Goal: Ask a question

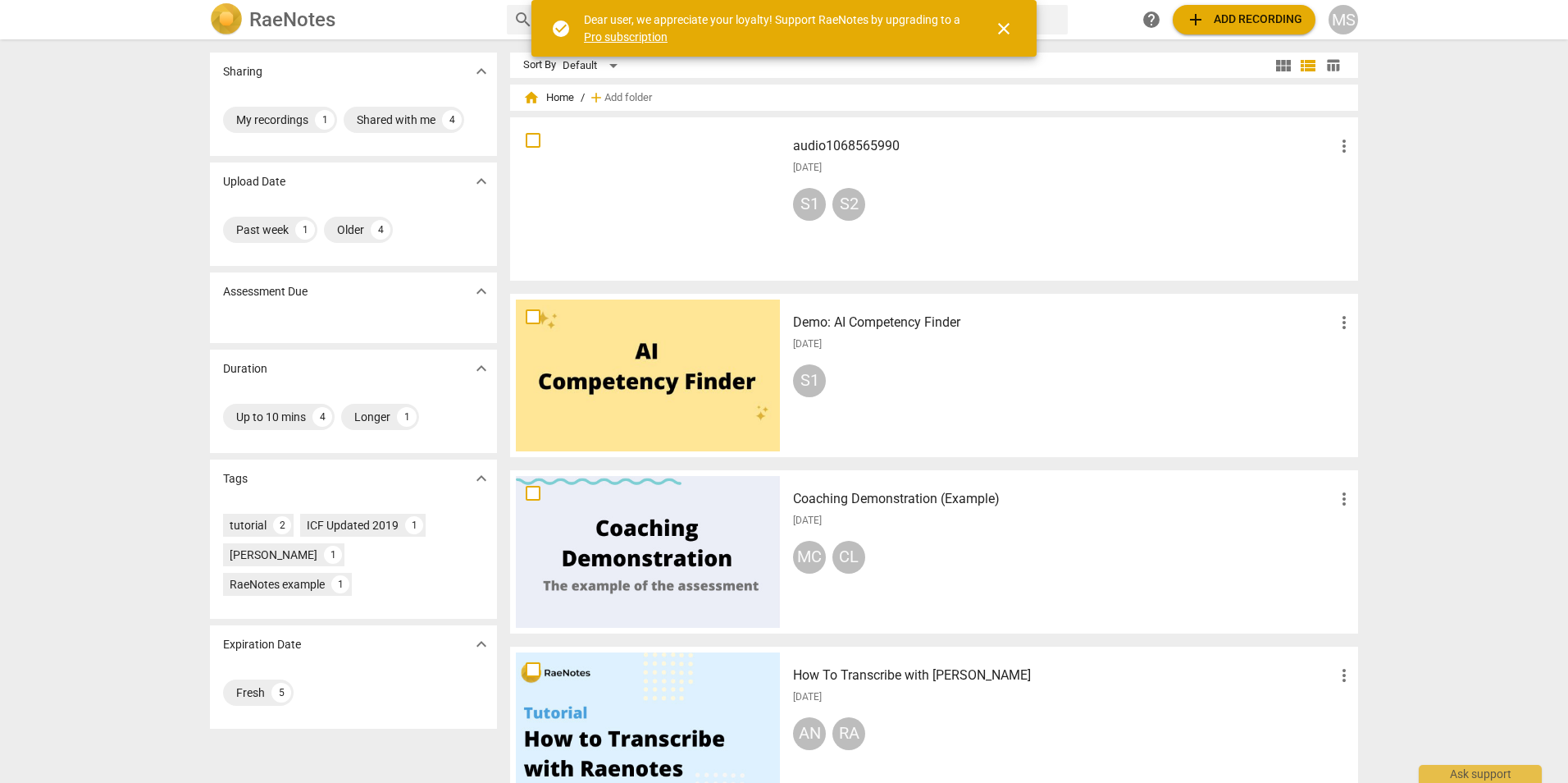
click at [622, 352] on div at bounding box center [648, 375] width 264 height 152
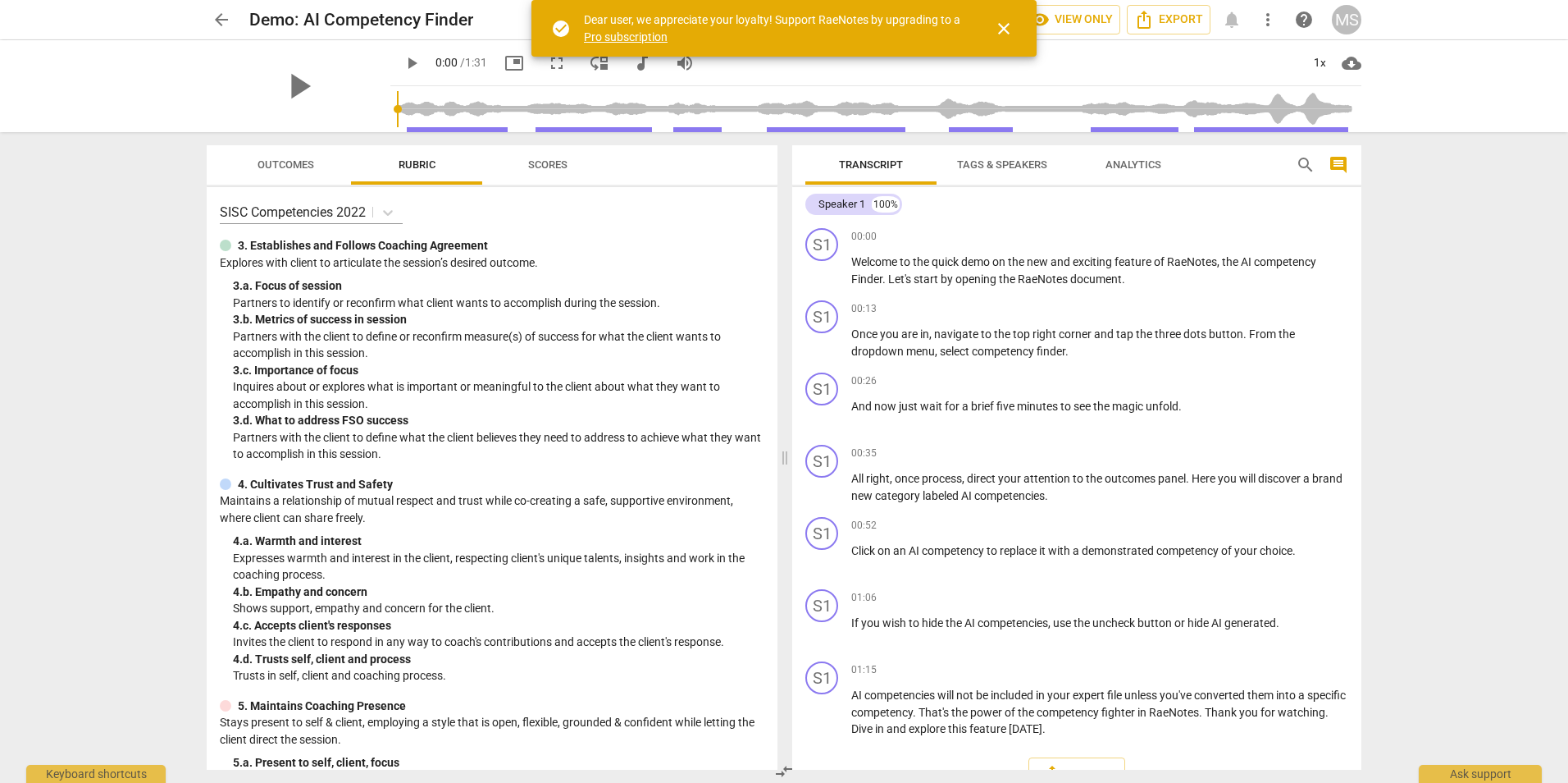
click at [421, 163] on span "Rubric" at bounding box center [417, 164] width 37 height 13
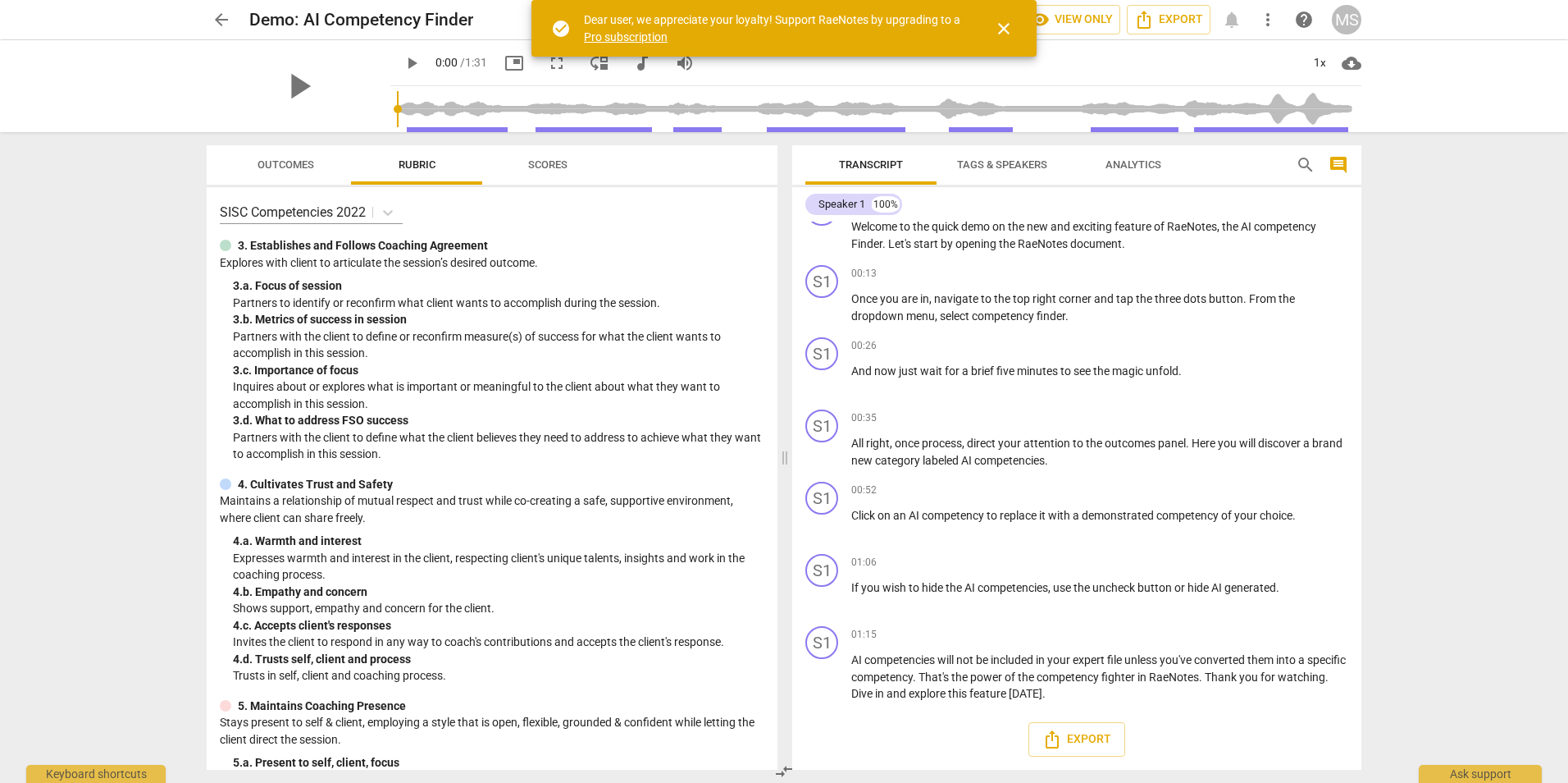
click at [1352, 20] on div "MS" at bounding box center [1347, 20] width 30 height 30
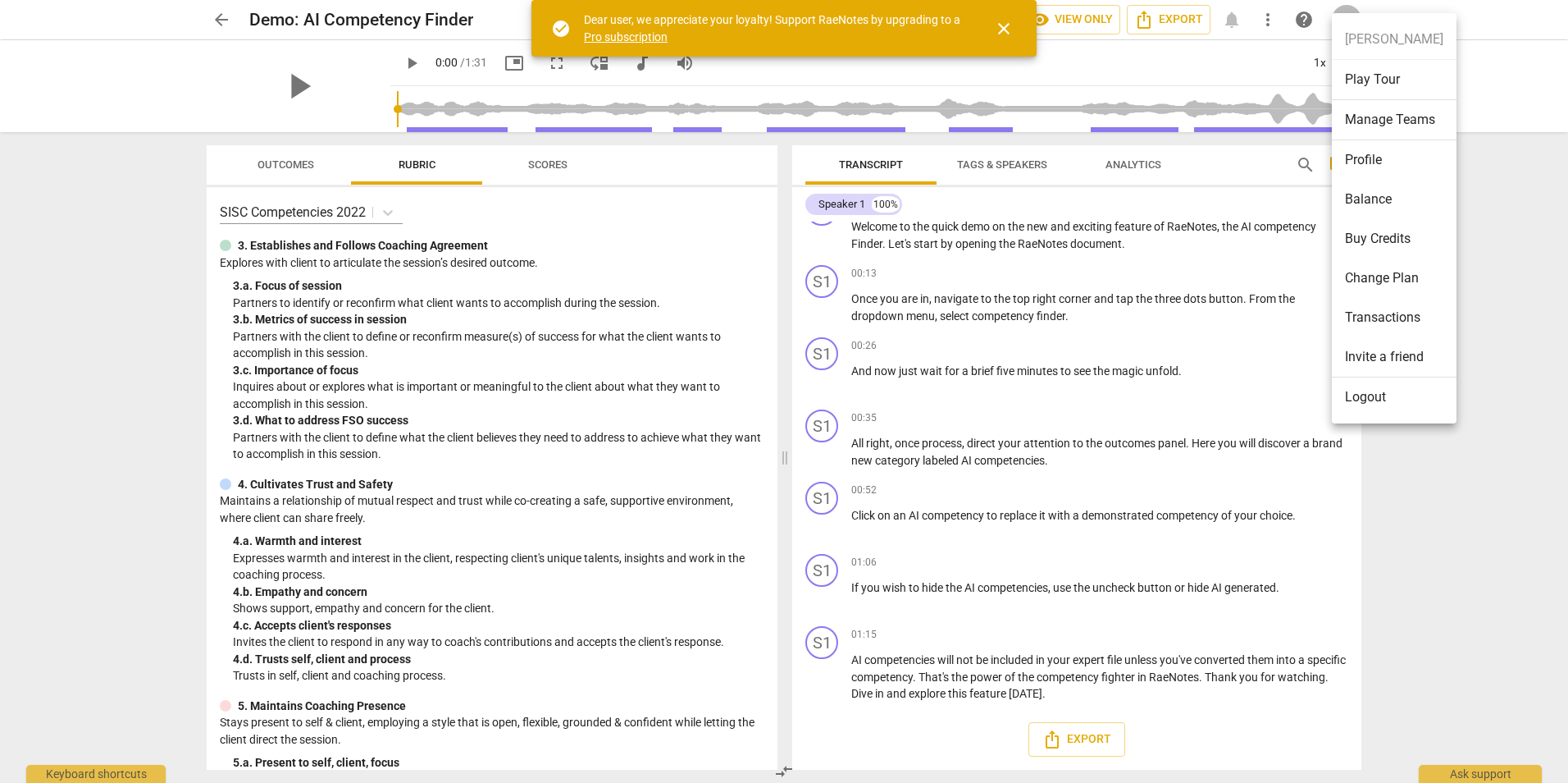
click at [1368, 37] on ul "[PERSON_NAME] Play Tour Manage Teams Profile Balance Buy Credits Change Plan Tr…" at bounding box center [1394, 218] width 125 height 411
click at [1498, 530] on div at bounding box center [784, 391] width 1568 height 783
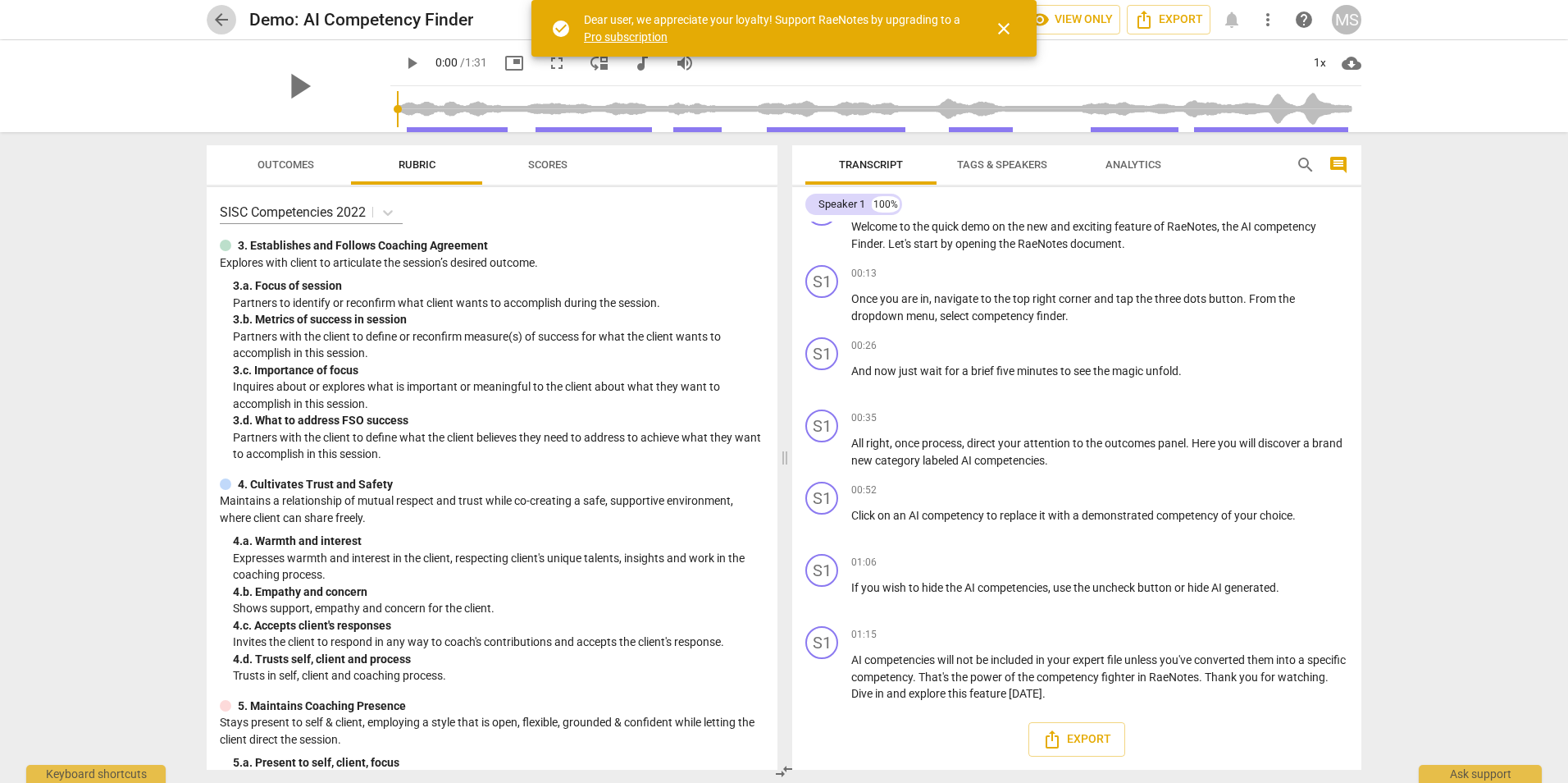
click at [222, 19] on span "arrow_back" at bounding box center [221, 20] width 20 height 20
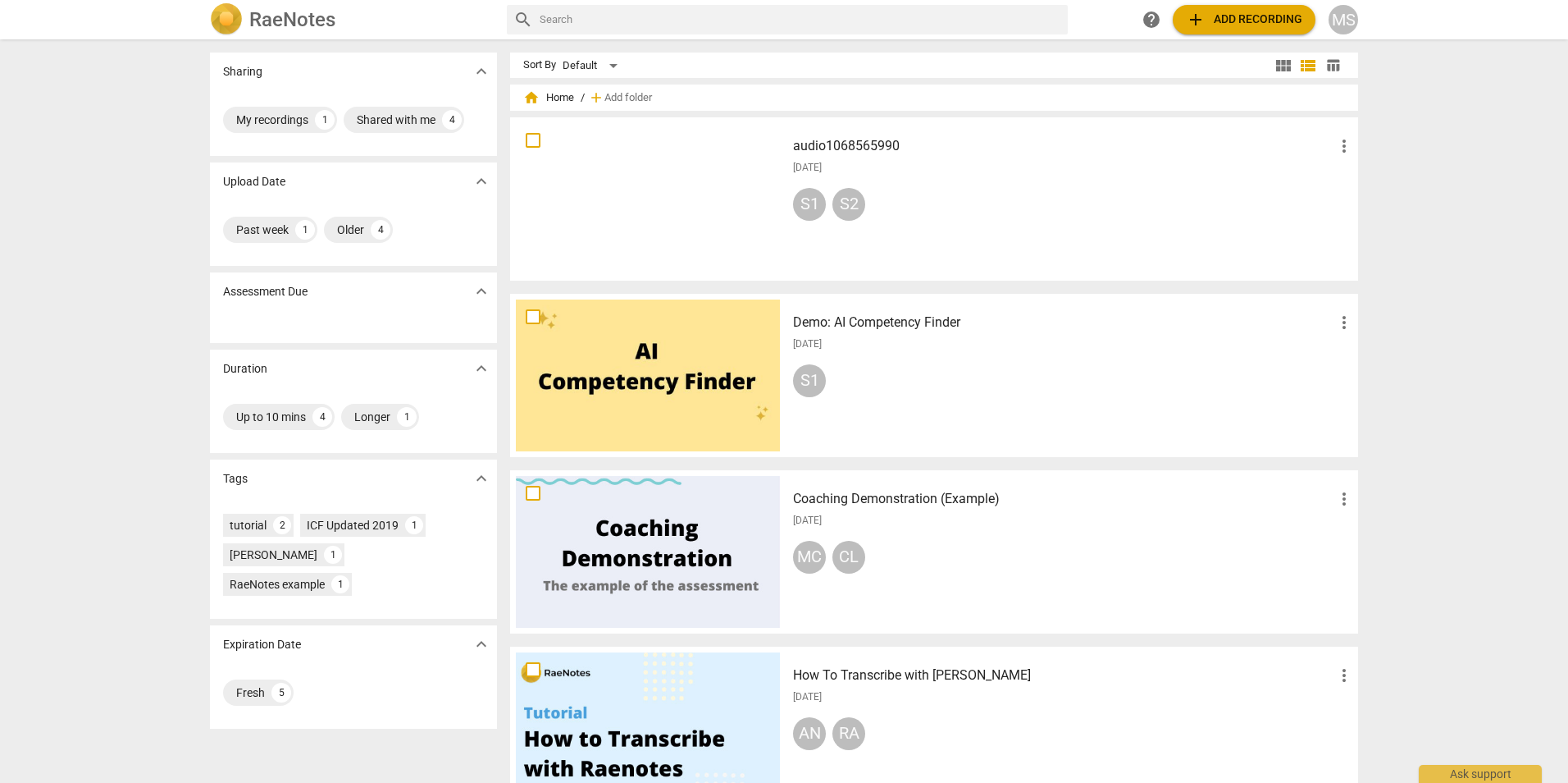
click at [1051, 174] on div "[DATE]" at bounding box center [1074, 167] width 561 height 14
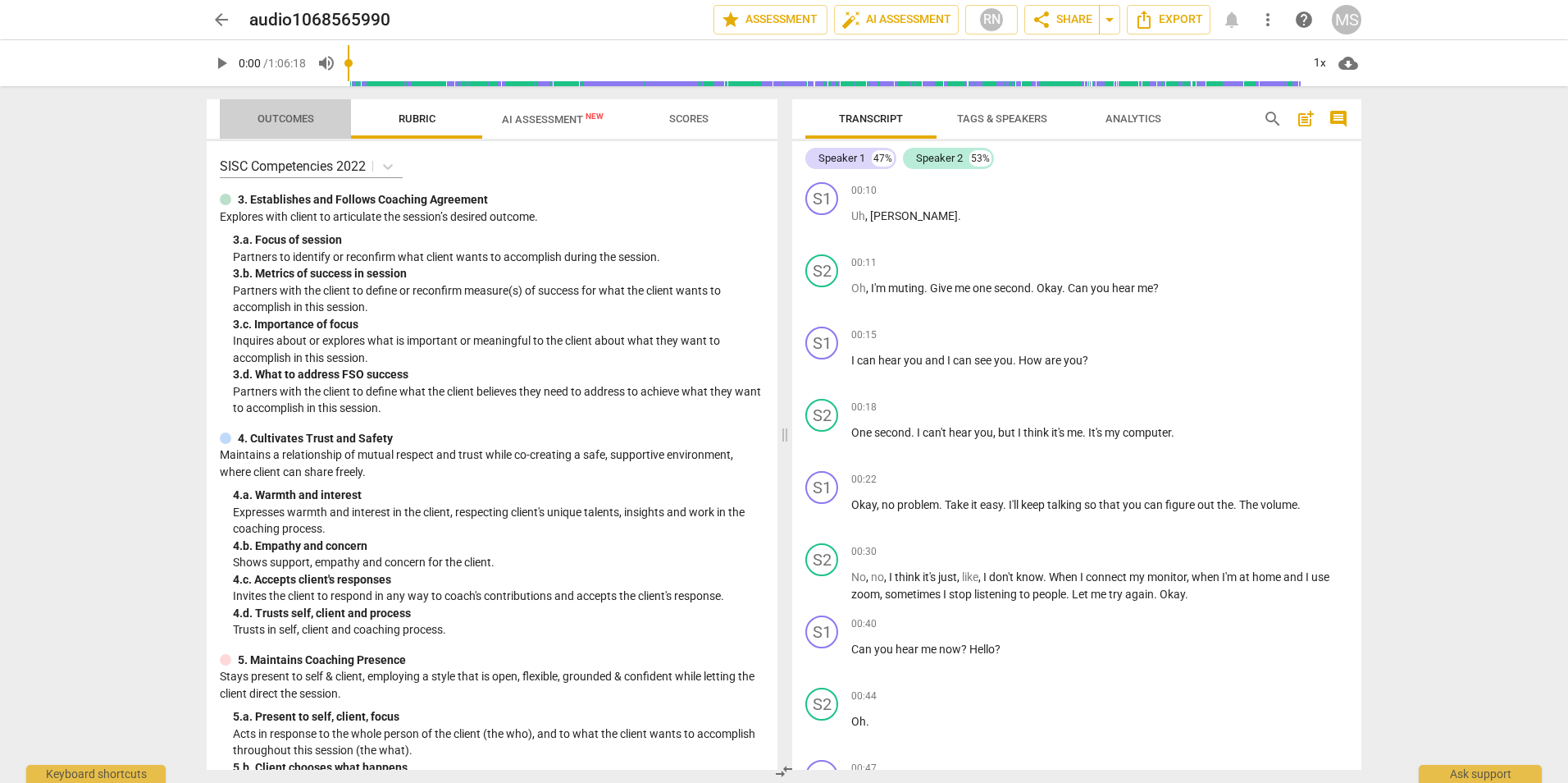
click at [281, 121] on span "Outcomes" at bounding box center [286, 118] width 57 height 13
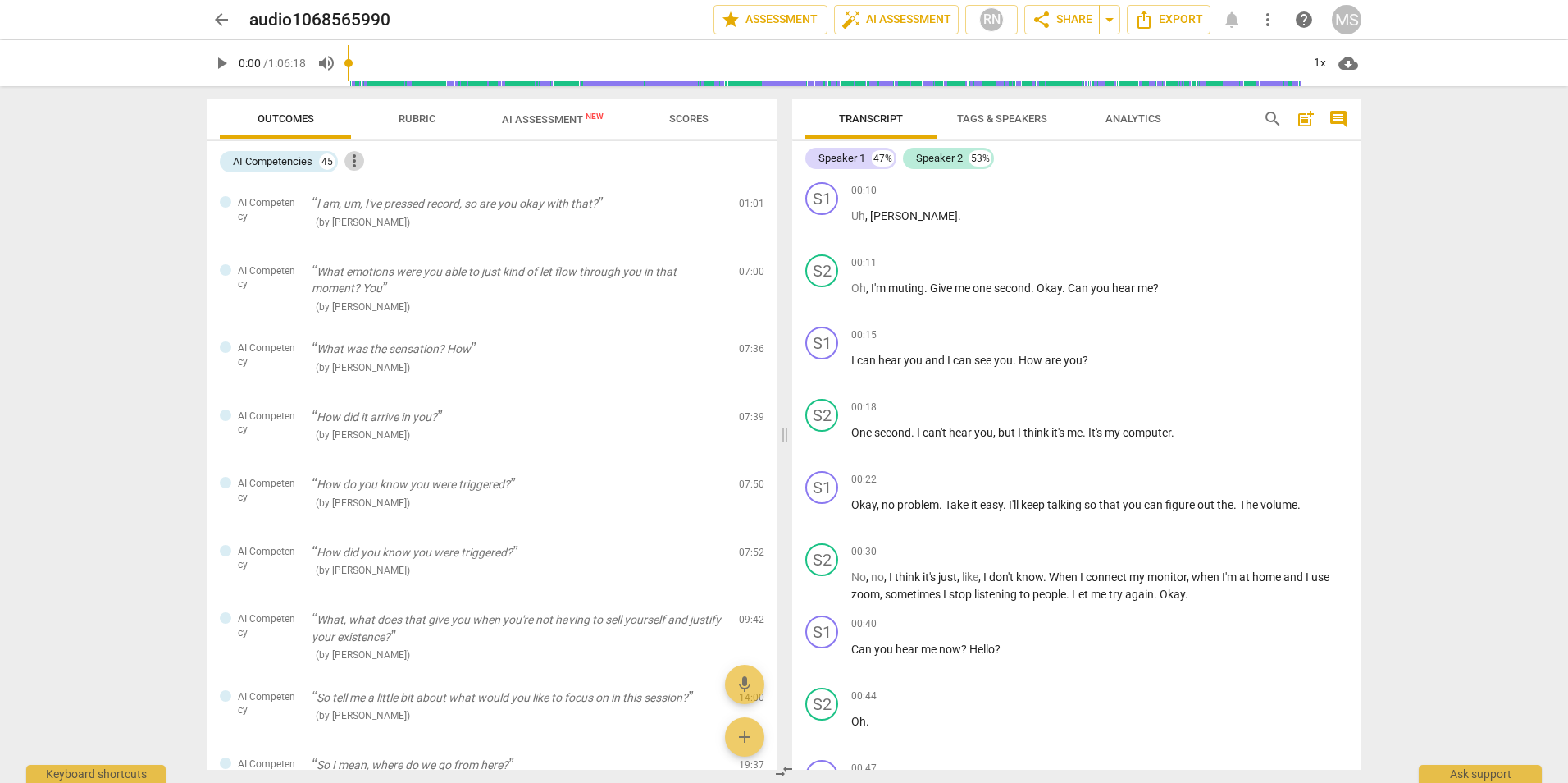
click at [352, 160] on span "more_vert" at bounding box center [354, 161] width 20 height 20
click at [262, 158] on div at bounding box center [784, 391] width 1568 height 783
click at [426, 118] on span "Rubric" at bounding box center [417, 118] width 37 height 13
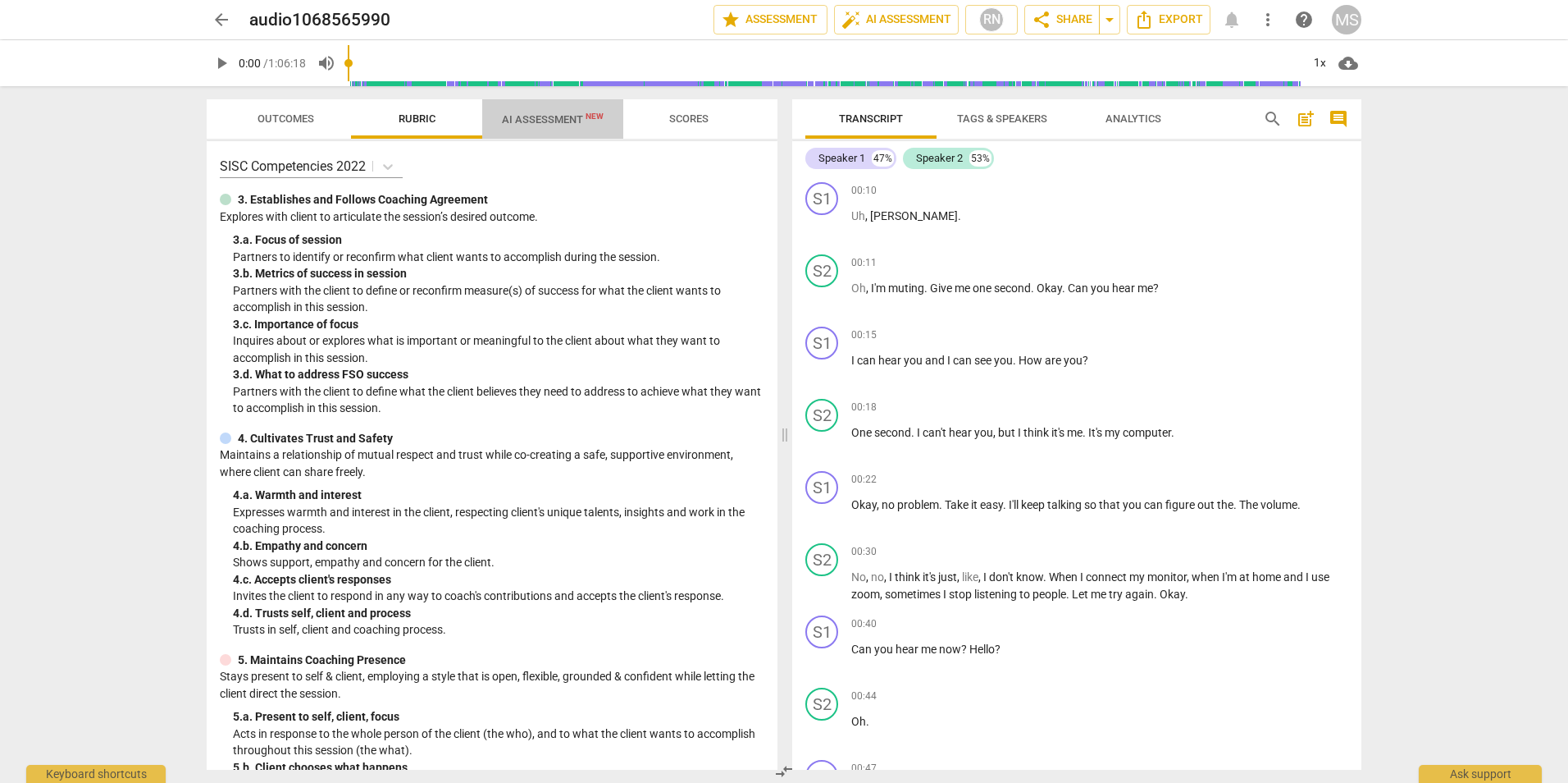
click at [544, 121] on span "AI Assessment New" at bounding box center [552, 119] width 101 height 13
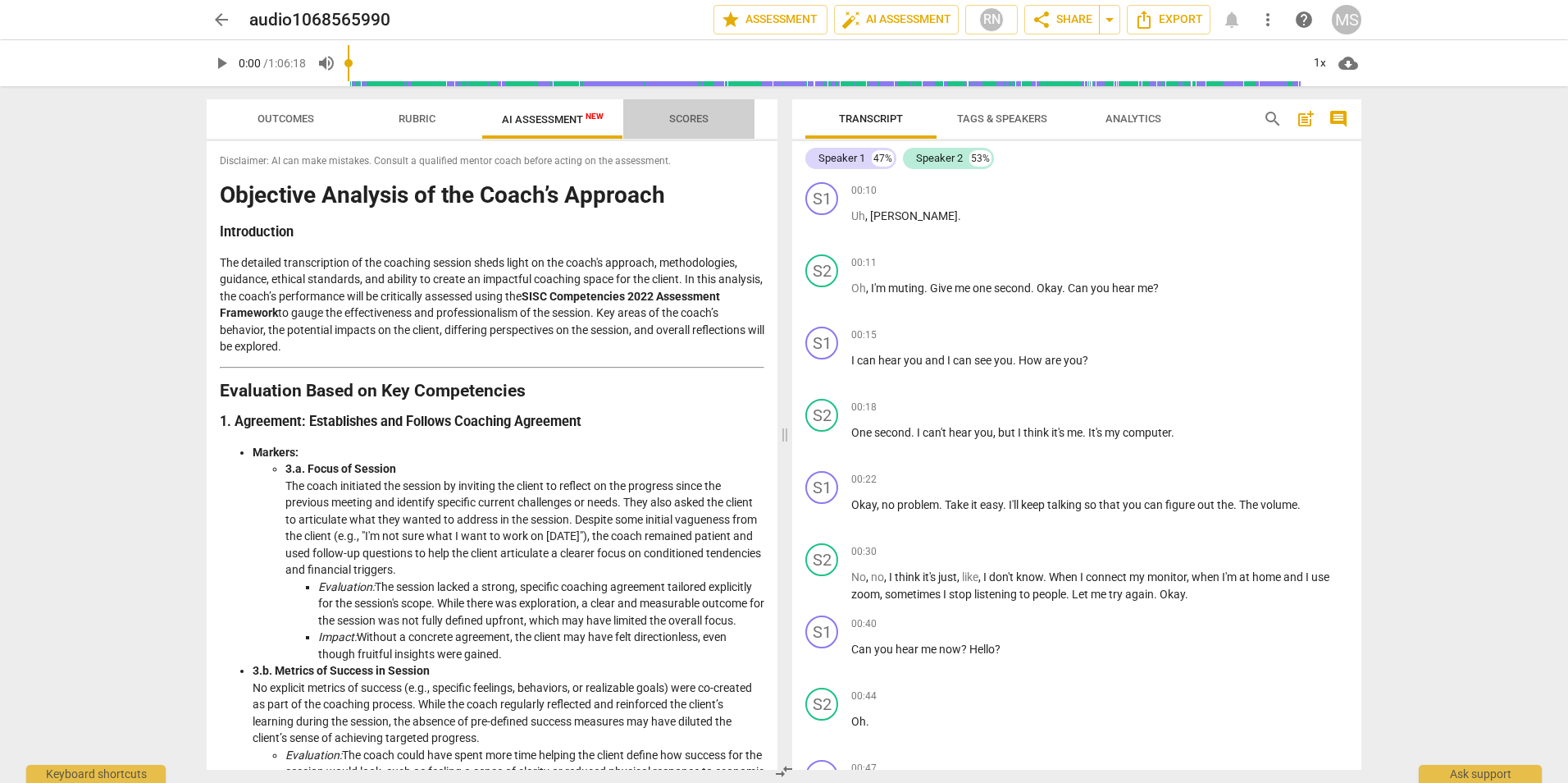
drag, startPoint x: 691, startPoint y: 120, endPoint x: 681, endPoint y: 127, distance: 12.2
click at [690, 123] on span "Scores" at bounding box center [689, 118] width 39 height 13
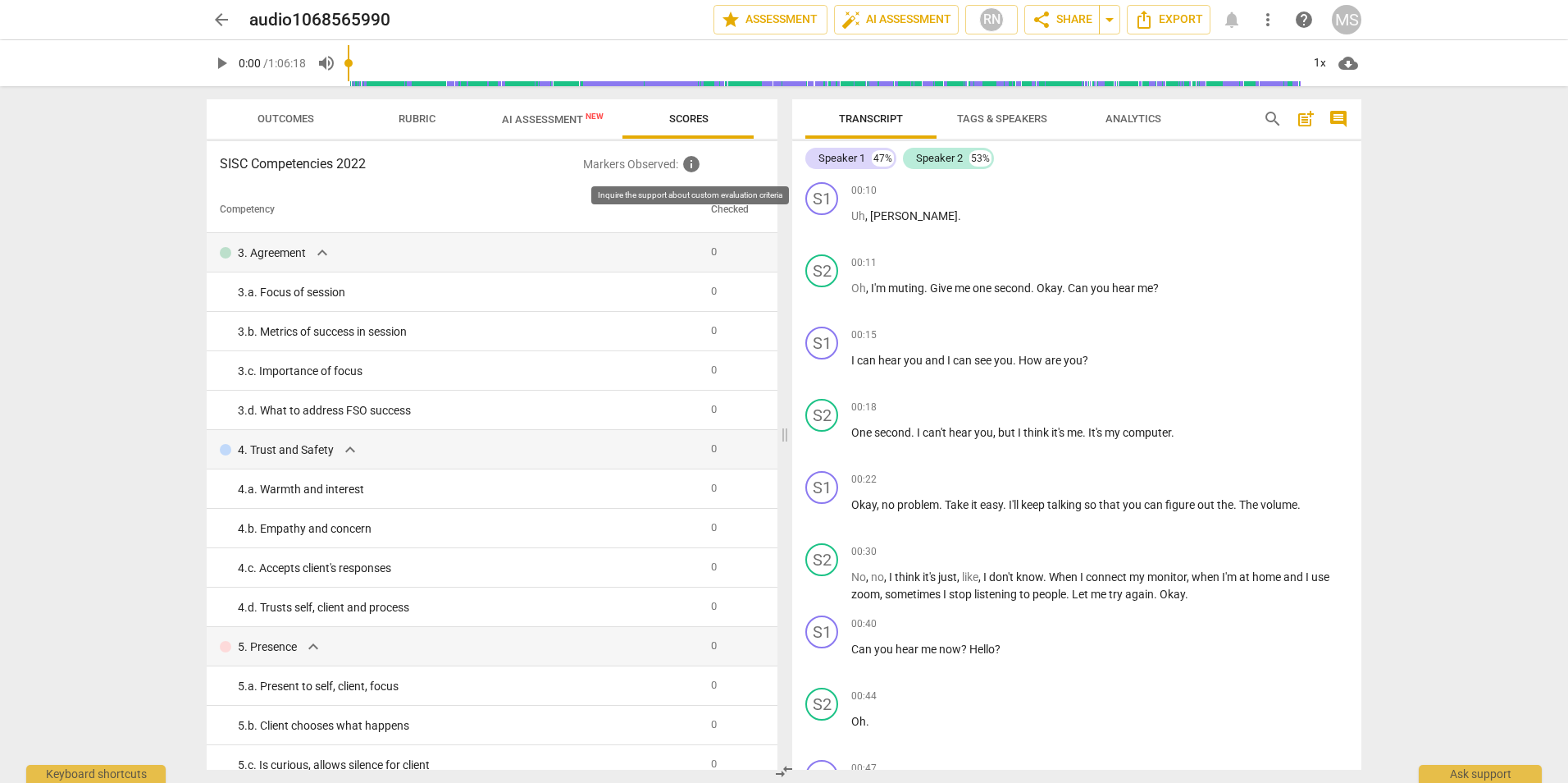
click at [696, 163] on span "info" at bounding box center [692, 164] width 20 height 20
click at [623, 165] on p "Markers Observed : info" at bounding box center [674, 164] width 181 height 20
click at [1482, 776] on div "Ask support" at bounding box center [1480, 769] width 123 height 27
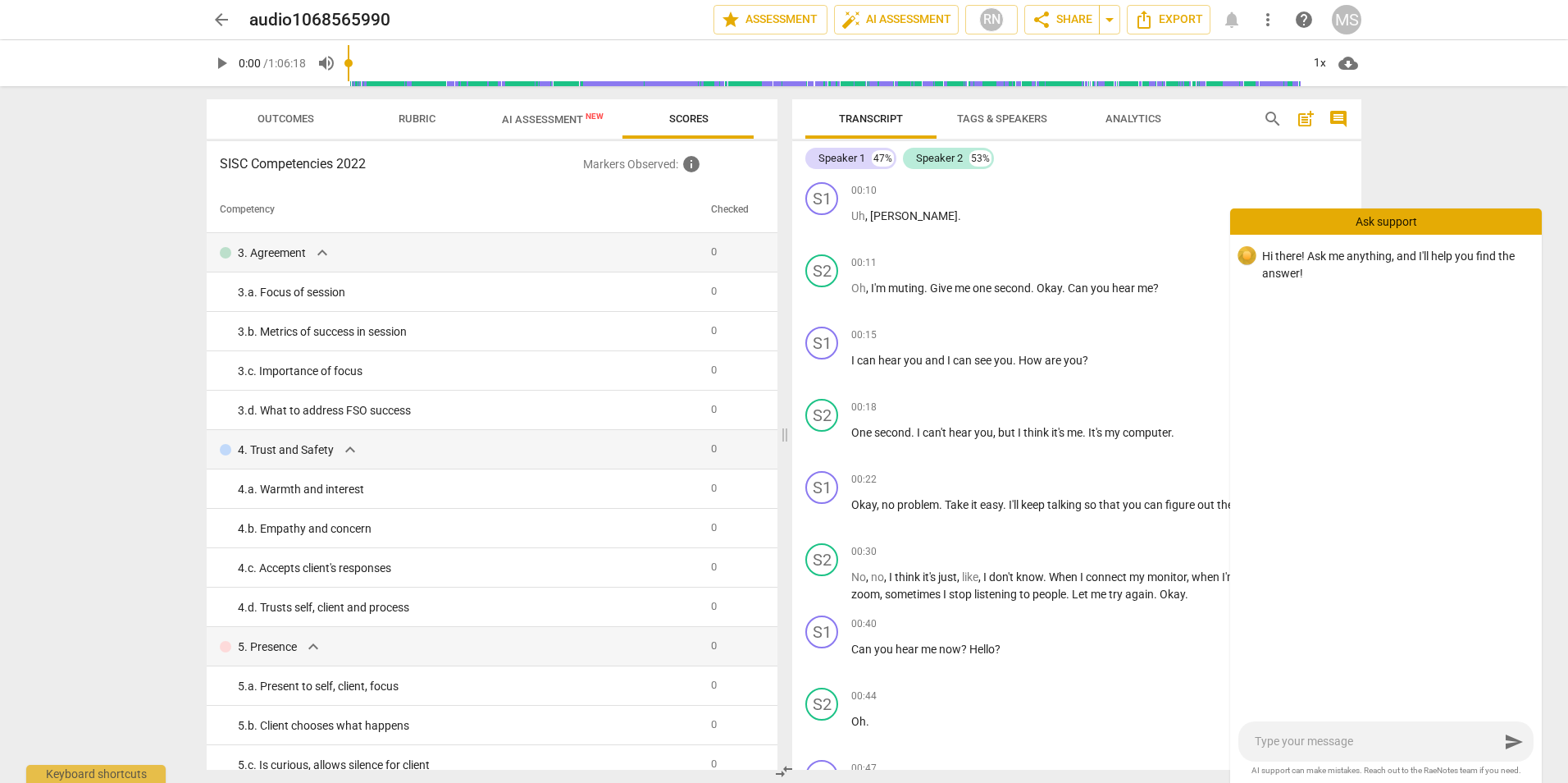
type textarea "h"
type textarea "ho"
type textarea "how"
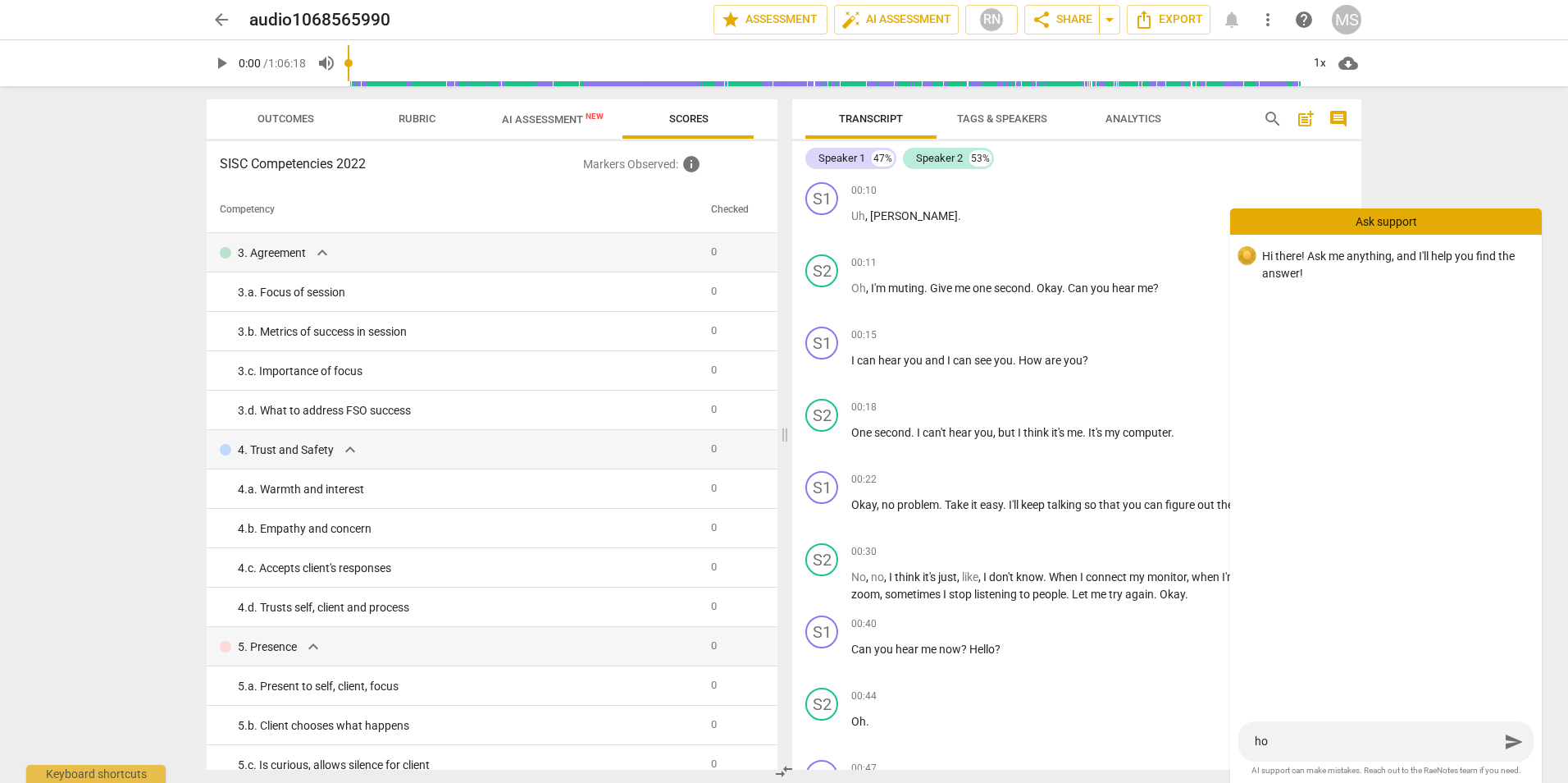
type textarea "how"
type textarea "how d"
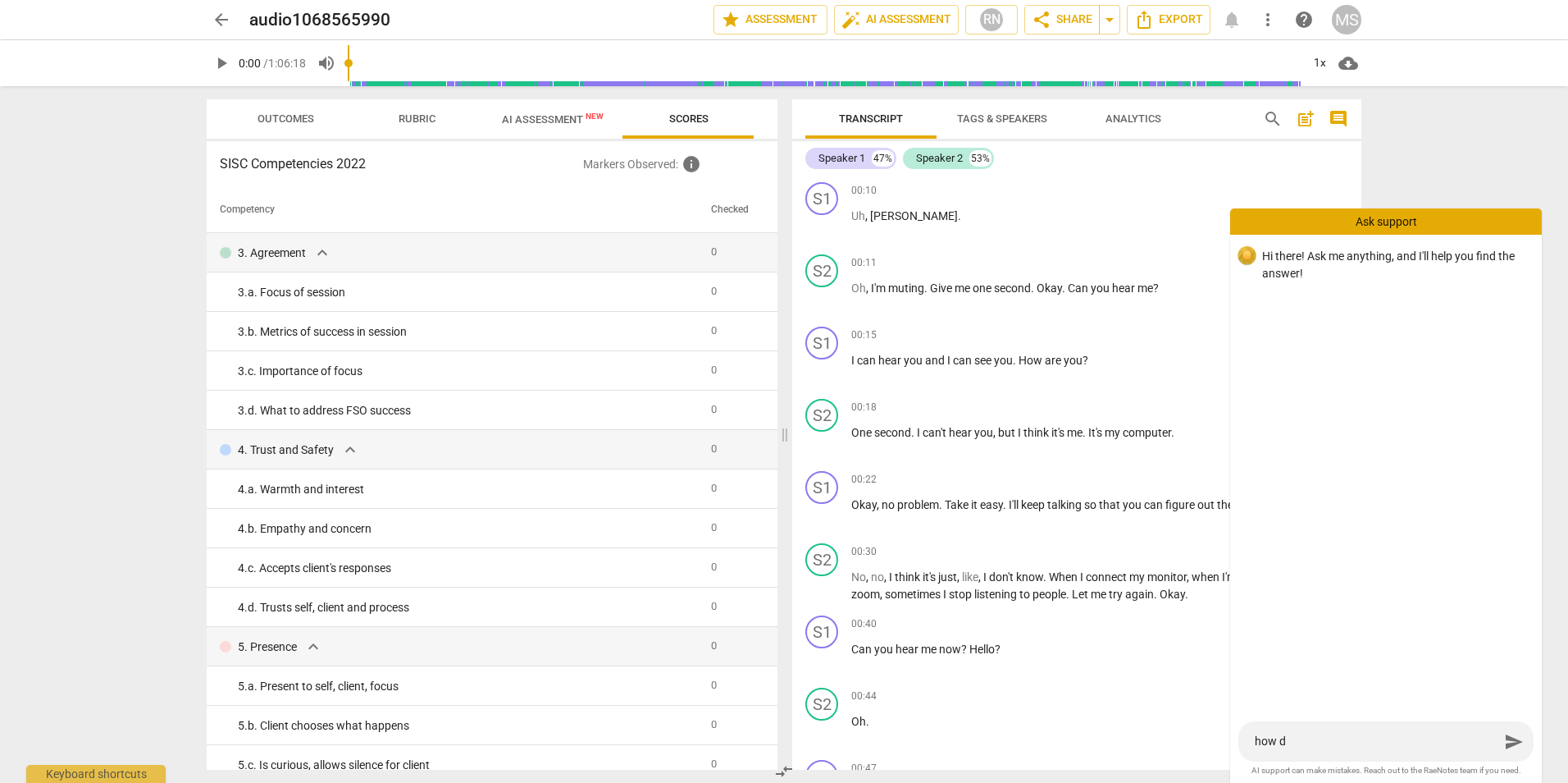
type textarea "how do"
type textarea "how do s"
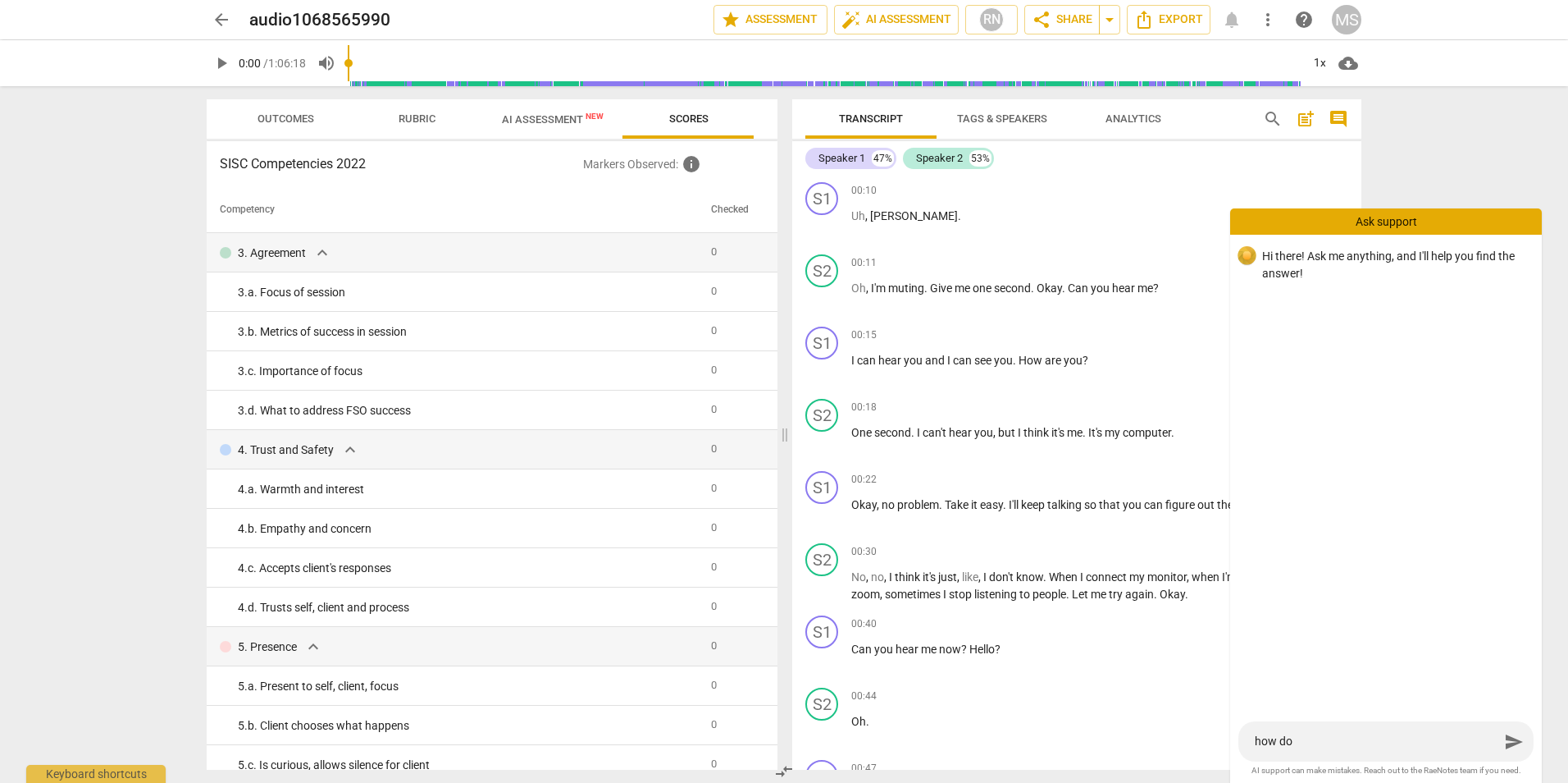
type textarea "how do s"
type textarea "how do sc"
type textarea "how do sco"
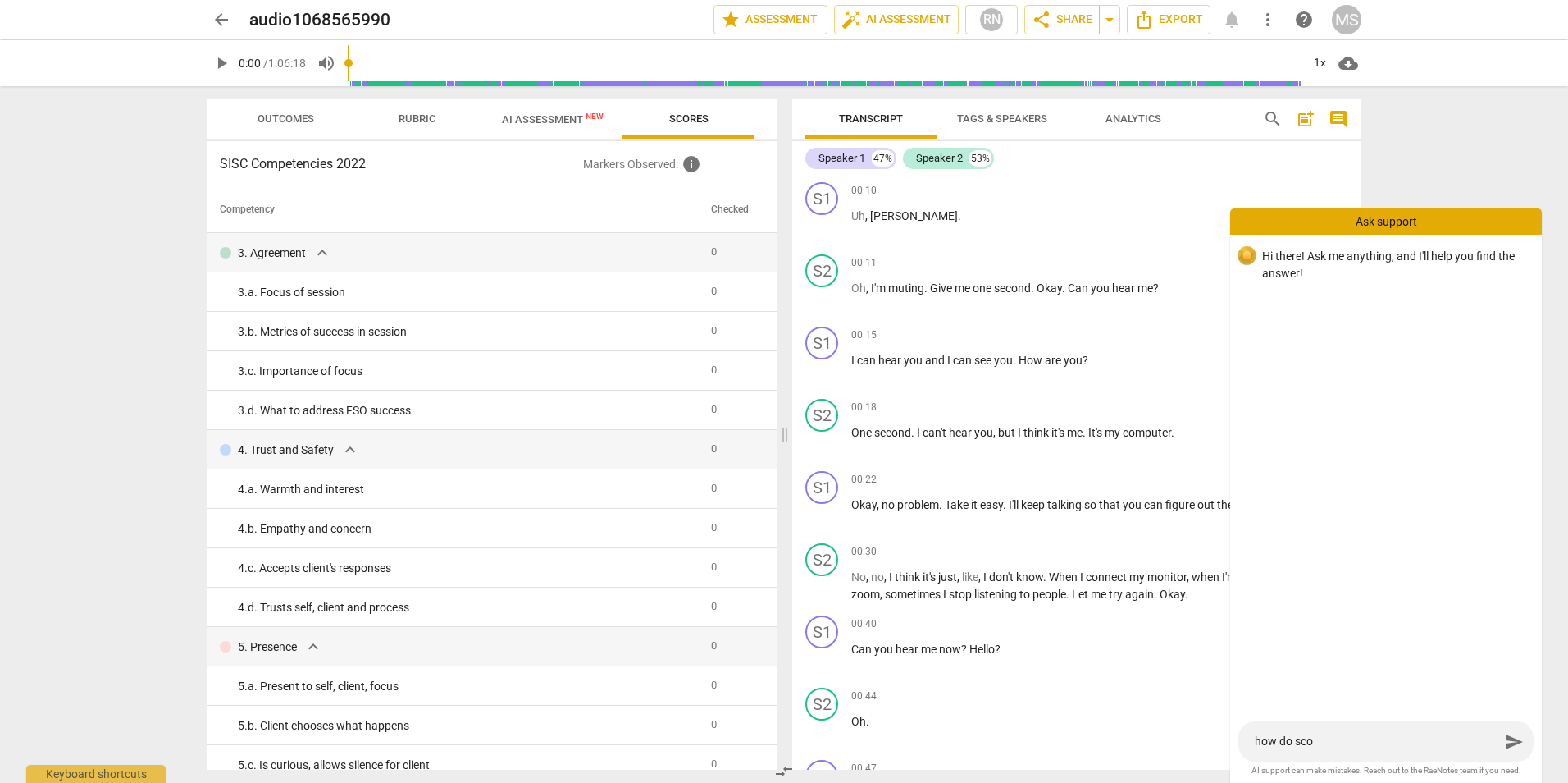
type textarea "how do scor"
type textarea "how do score"
type textarea "how do scores"
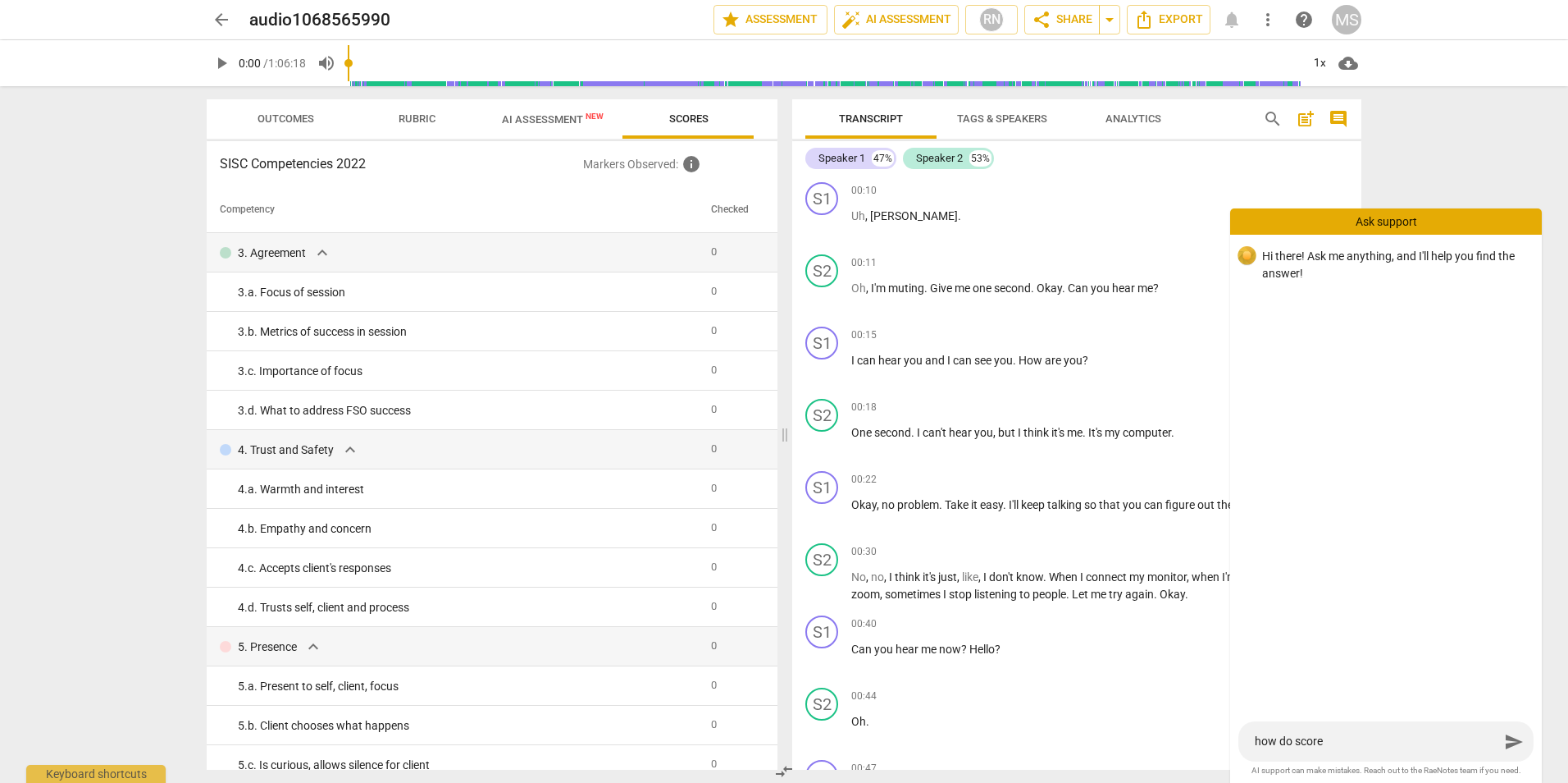
type textarea "how do scores"
type textarea "how do scores w"
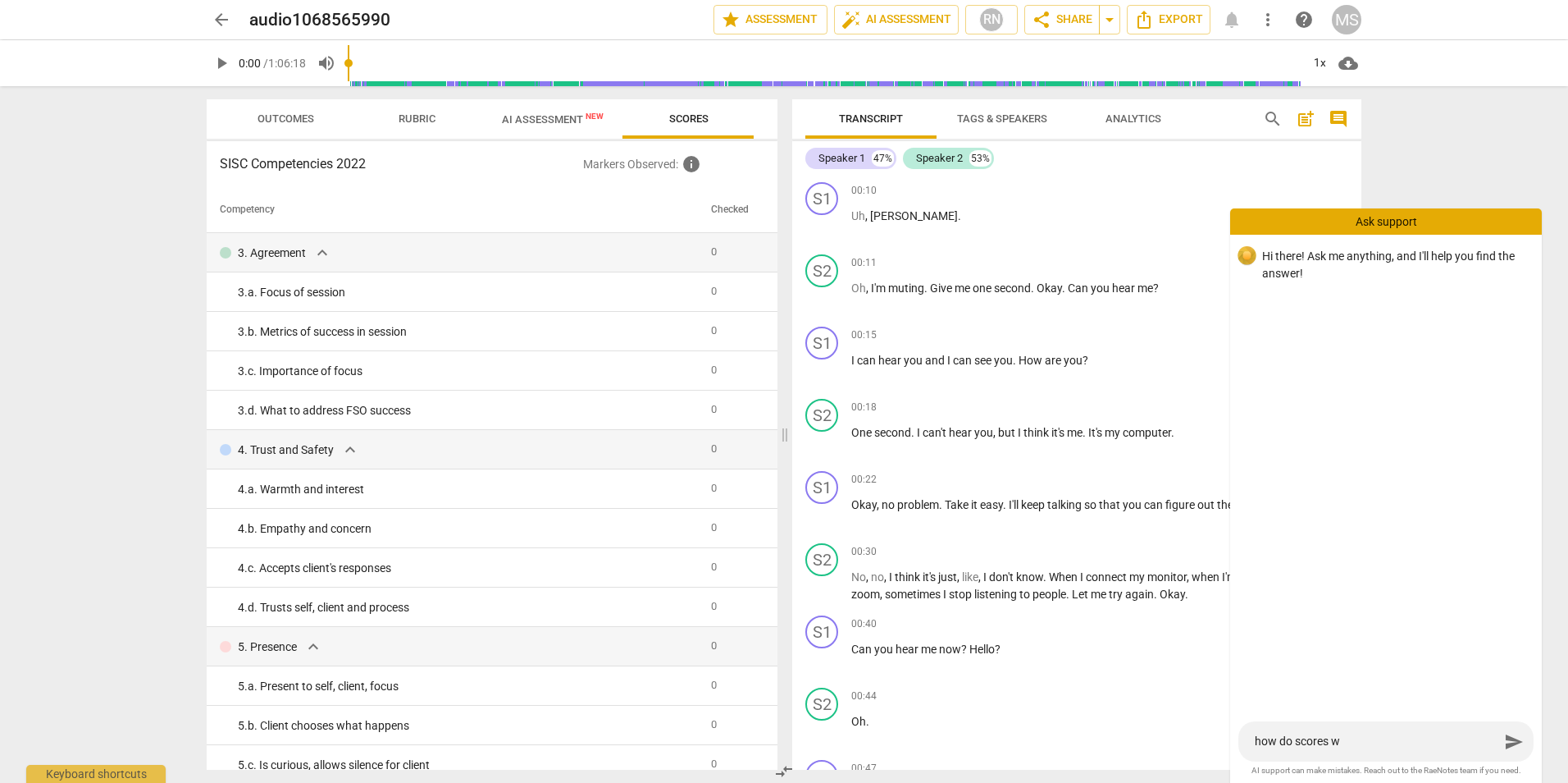
type textarea "how do scores wo"
type textarea "how do scores wor"
type textarea "how do scores work"
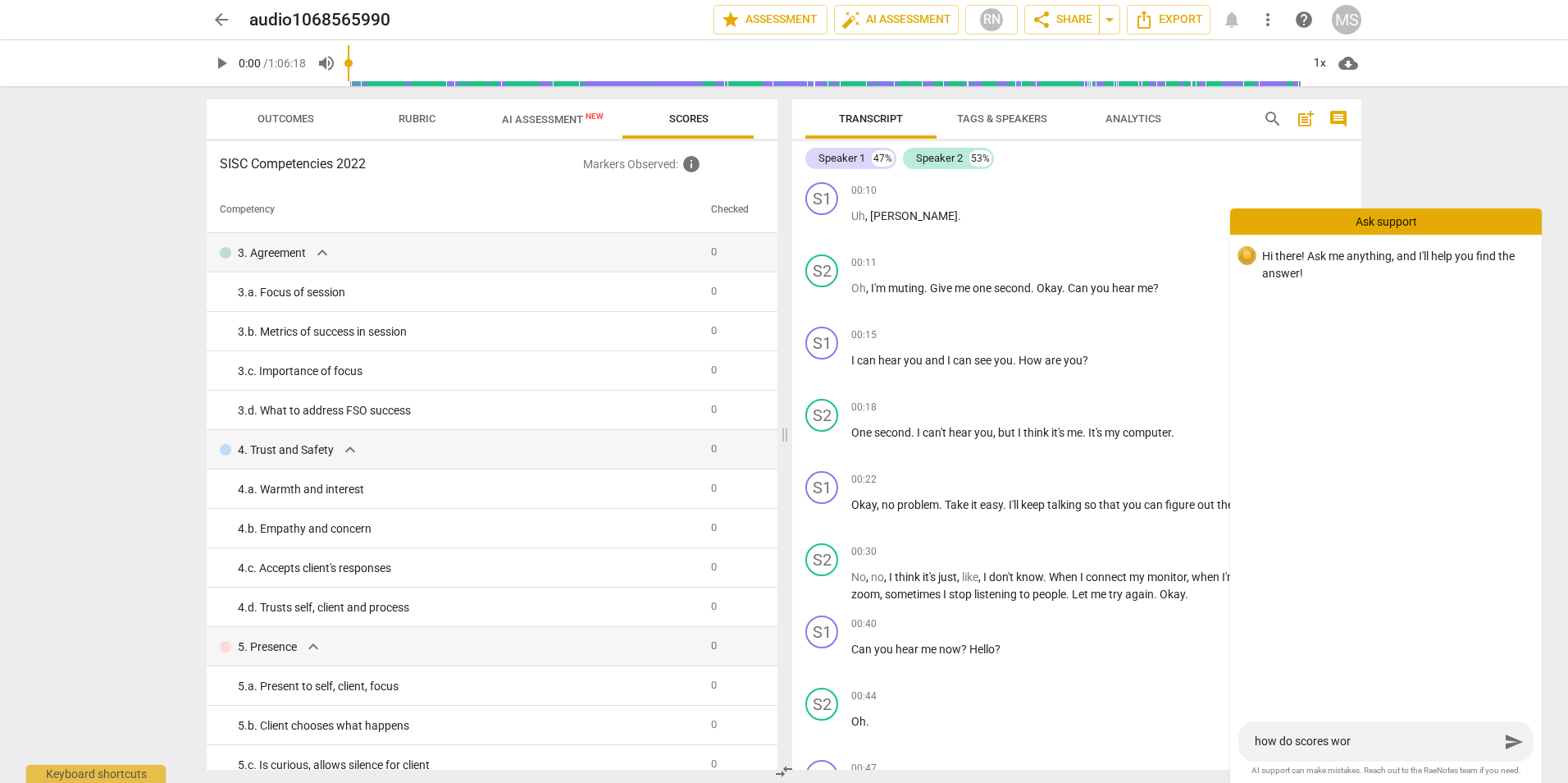
type textarea "how do scores work"
type textarea "how do scores work?"
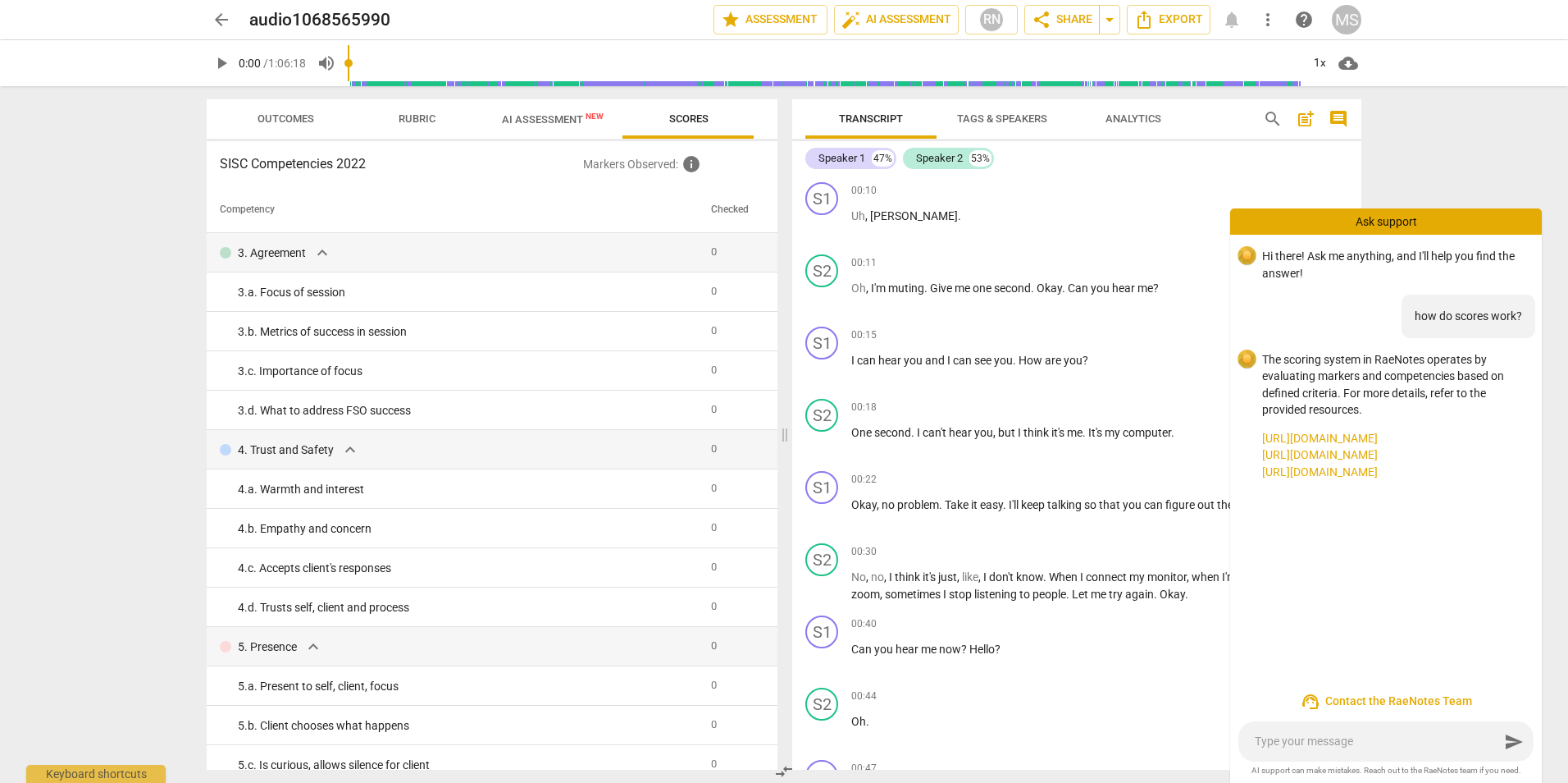
click at [1366, 434] on link "[URL][DOMAIN_NAME]" at bounding box center [1396, 439] width 267 height 18
click at [1475, 137] on div "arrow_back audio1068565990 edit star Assessment auto_fix_high AI Assessment RN …" at bounding box center [784, 391] width 1568 height 783
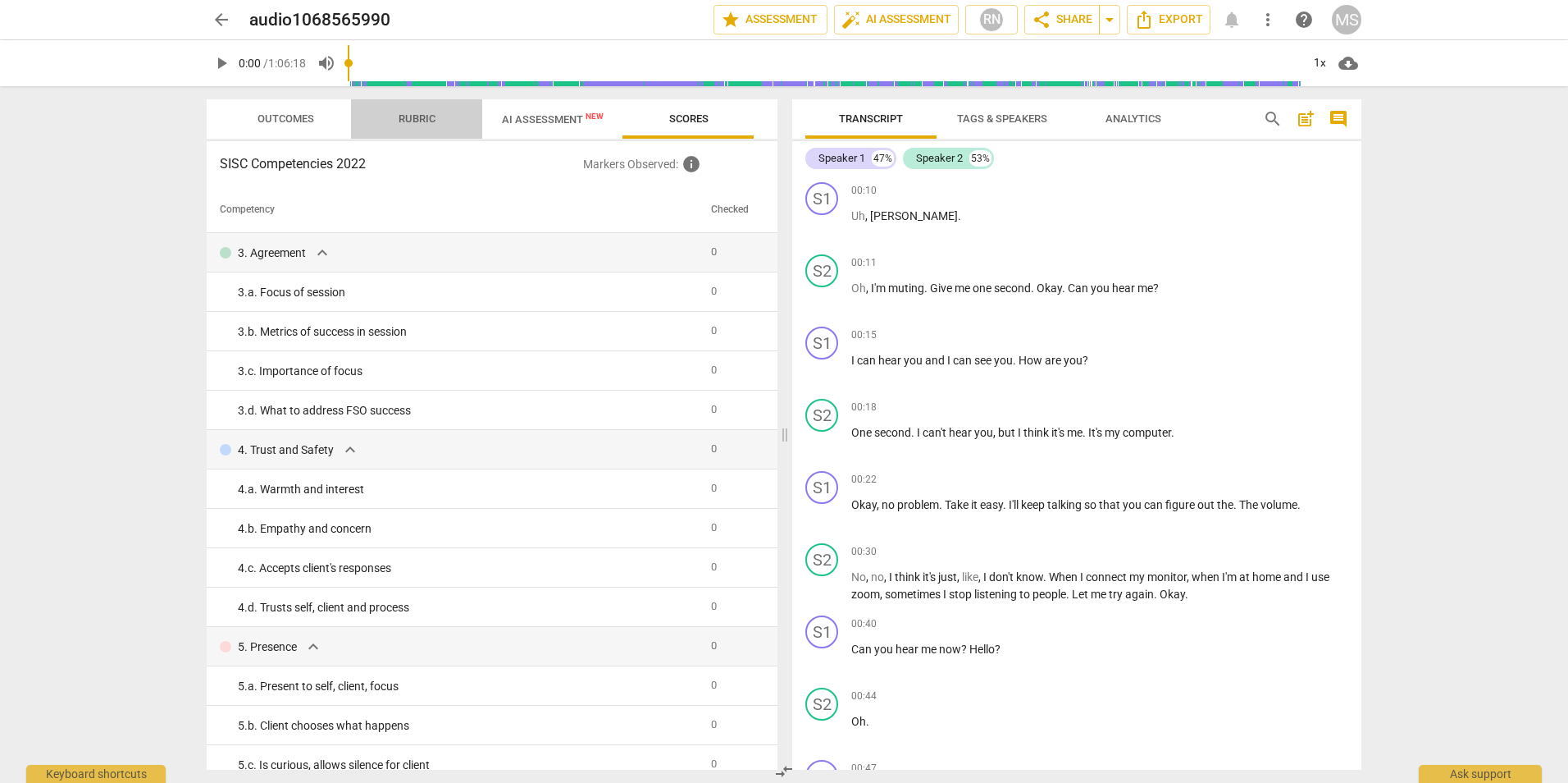
click at [421, 119] on span "Rubric" at bounding box center [417, 118] width 37 height 13
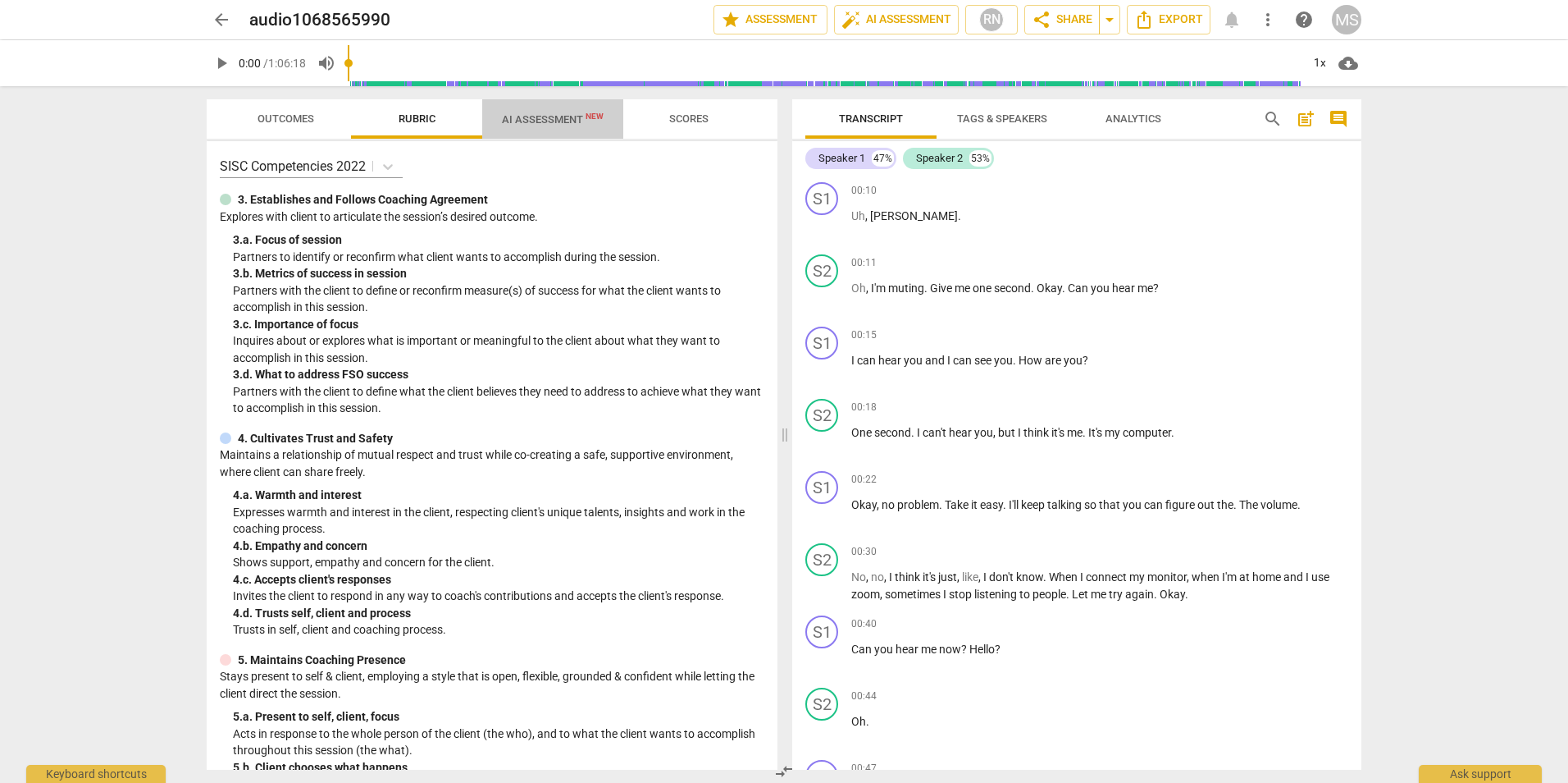
click at [544, 114] on span "AI Assessment New" at bounding box center [552, 119] width 101 height 13
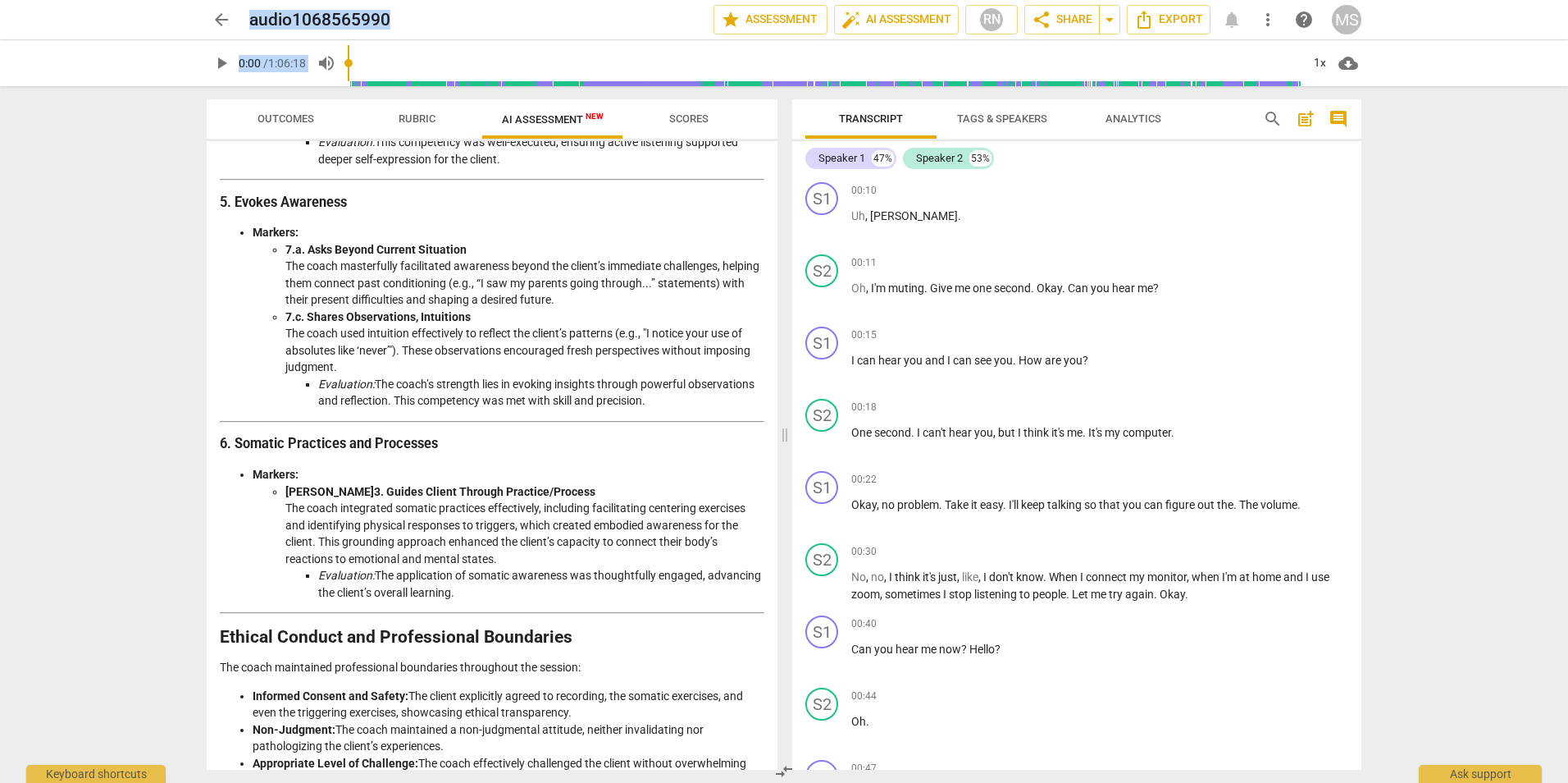
scroll to position [2450, 0]
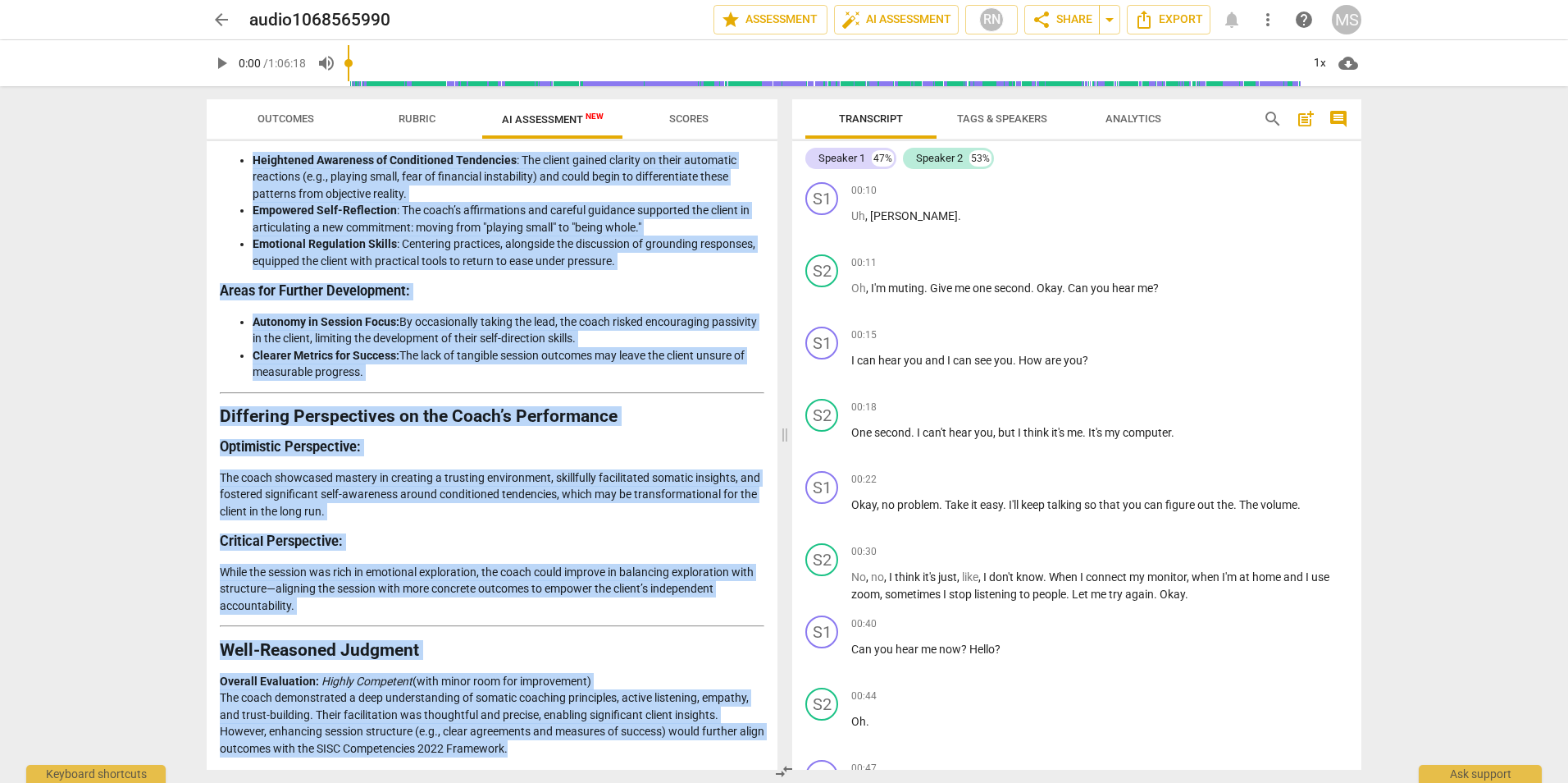
drag, startPoint x: 221, startPoint y: 195, endPoint x: 736, endPoint y: 755, distance: 760.8
copy div "Loremipsu Dolorsit am con Adipi’e Seddoeiu Temporincidi Utl etdolore magnaaliqu…"
